Goal: Find specific page/section: Find specific page/section

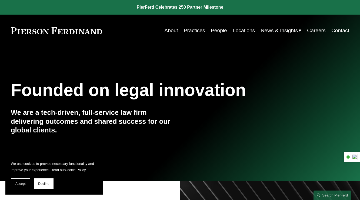
click at [238, 30] on link "Locations" at bounding box center [244, 30] width 22 height 10
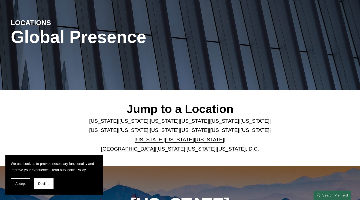
scroll to position [54, 0]
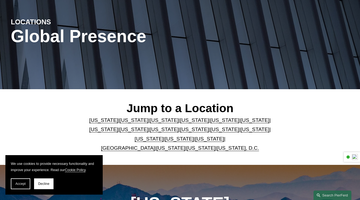
click at [184, 121] on link "Delaware" at bounding box center [194, 120] width 29 height 6
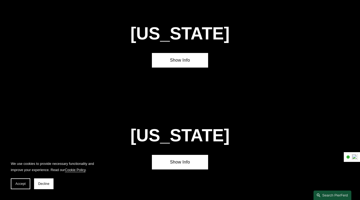
scroll to position [530, 0]
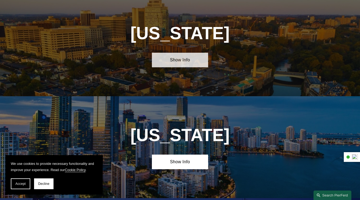
click at [188, 67] on link "Show Info" at bounding box center [180, 60] width 56 height 15
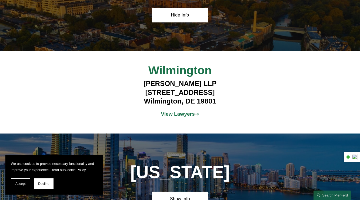
scroll to position [584, 0]
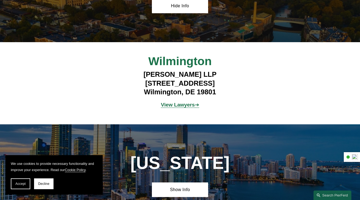
click at [169, 108] on strong "View Lawyers" at bounding box center [178, 105] width 34 height 6
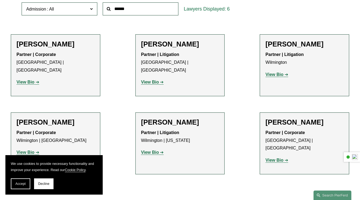
scroll to position [216, 0]
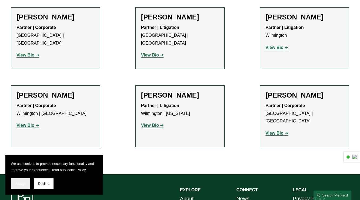
click at [18, 185] on span "Accept" at bounding box center [20, 184] width 10 height 4
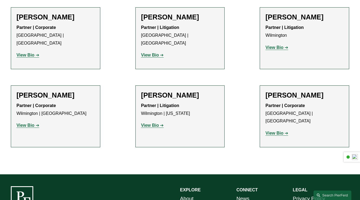
scroll to position [189, 0]
